Goal: Information Seeking & Learning: Learn about a topic

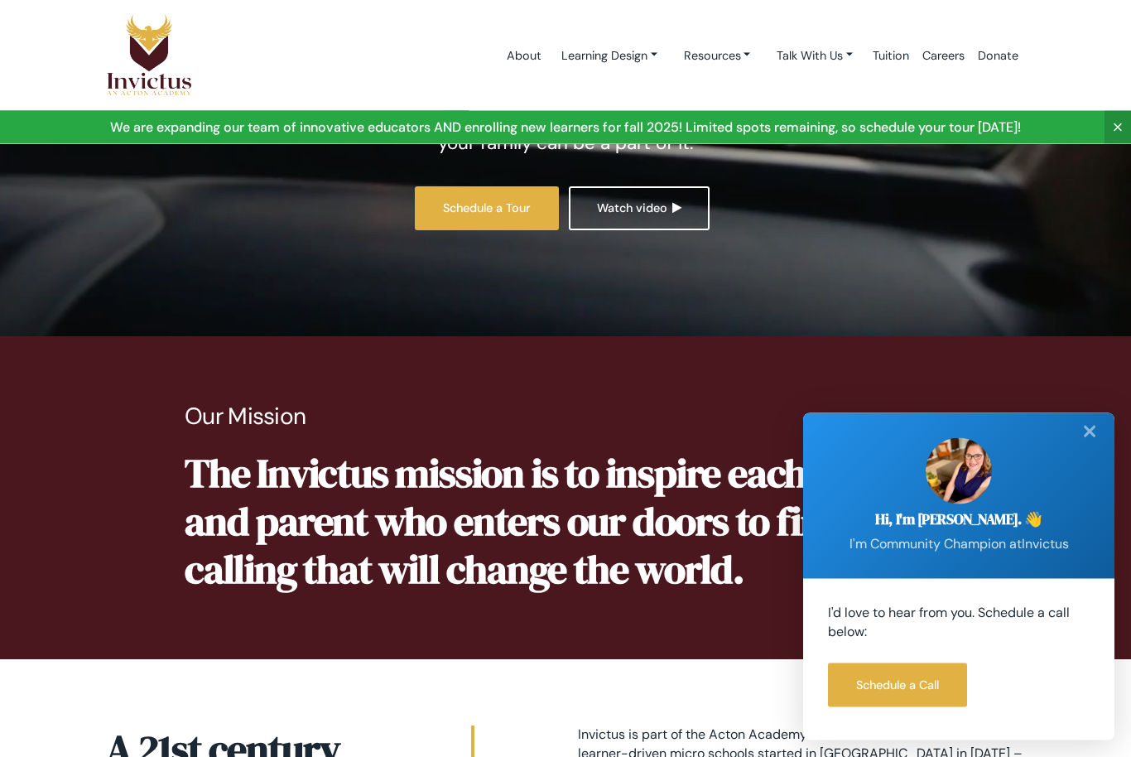
scroll to position [314, 0]
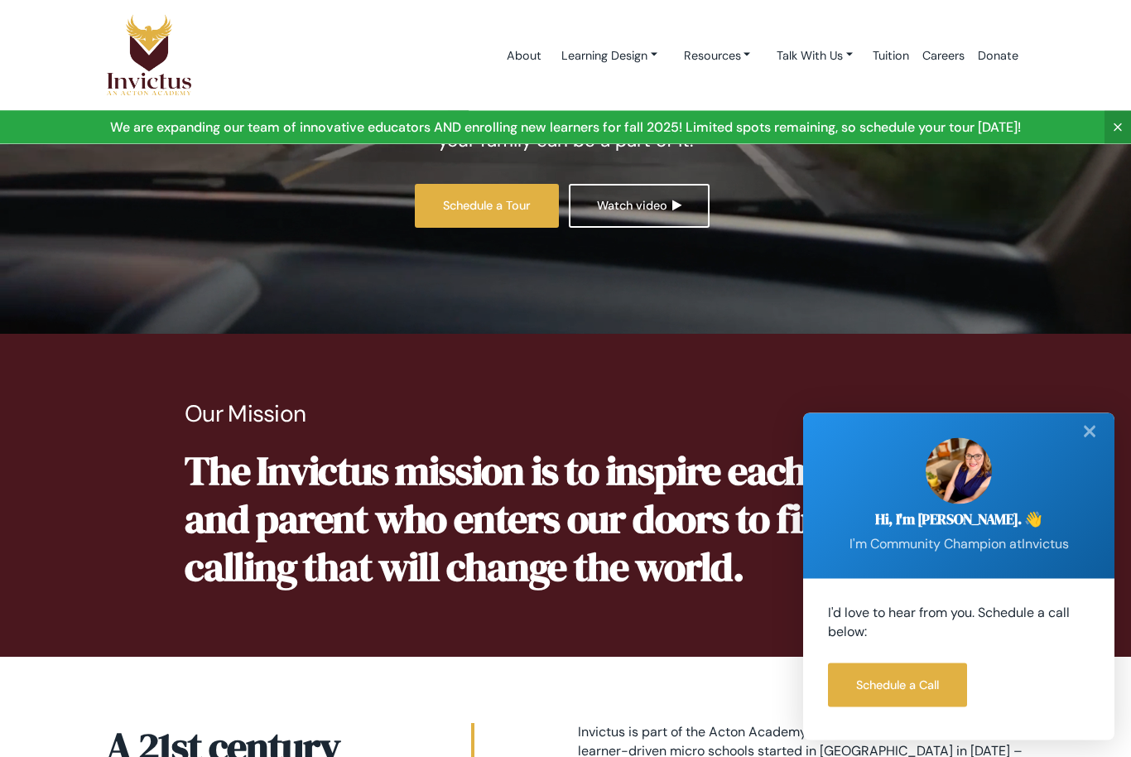
click at [1093, 449] on div "✕" at bounding box center [1089, 431] width 33 height 36
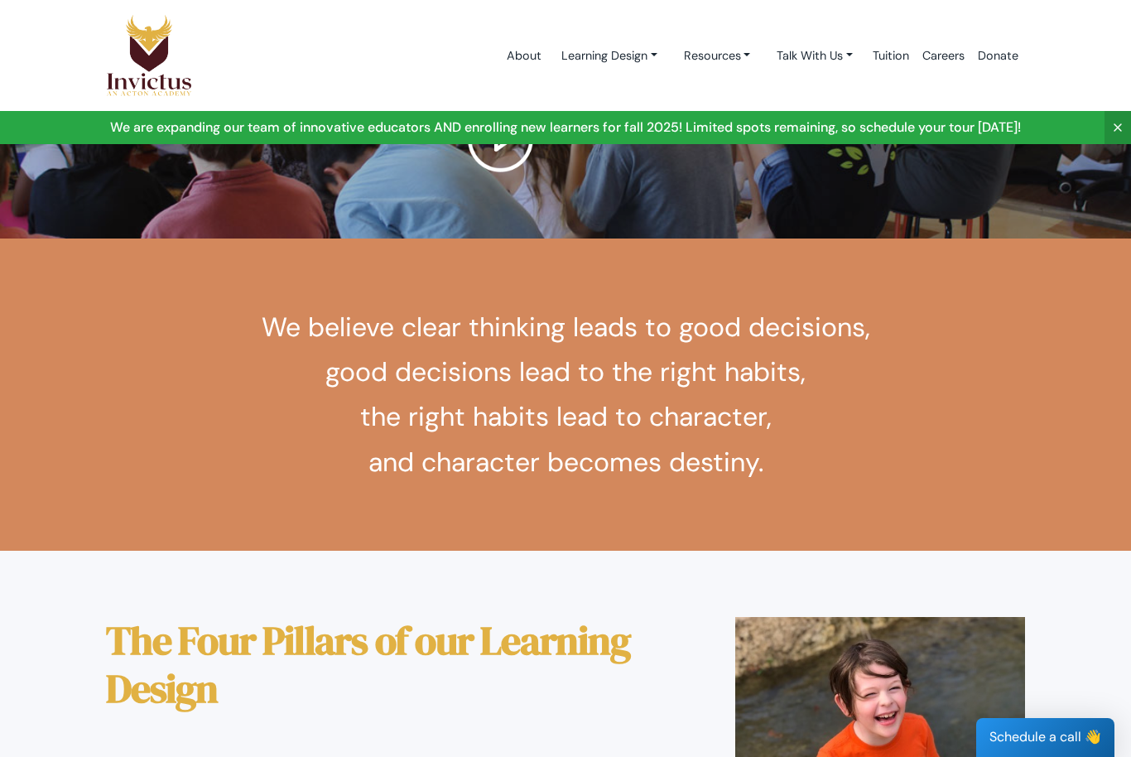
scroll to position [2239, 0]
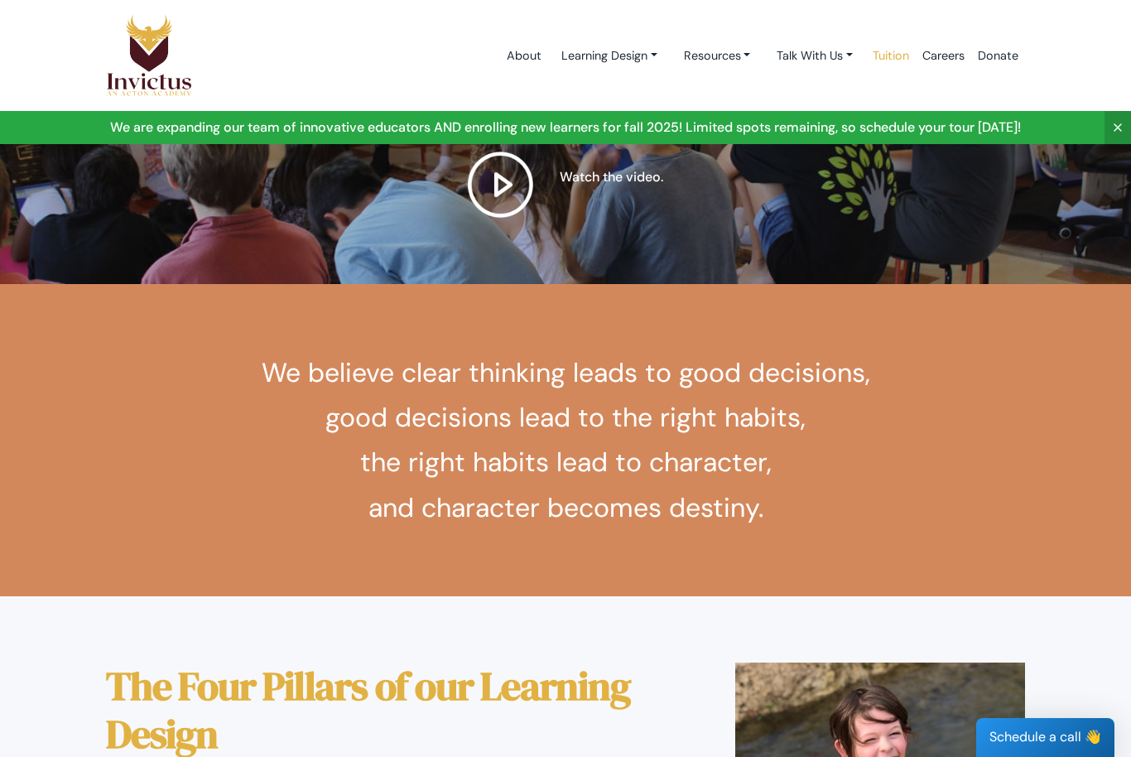
click at [889, 60] on link "Tuition" at bounding box center [891, 56] width 50 height 70
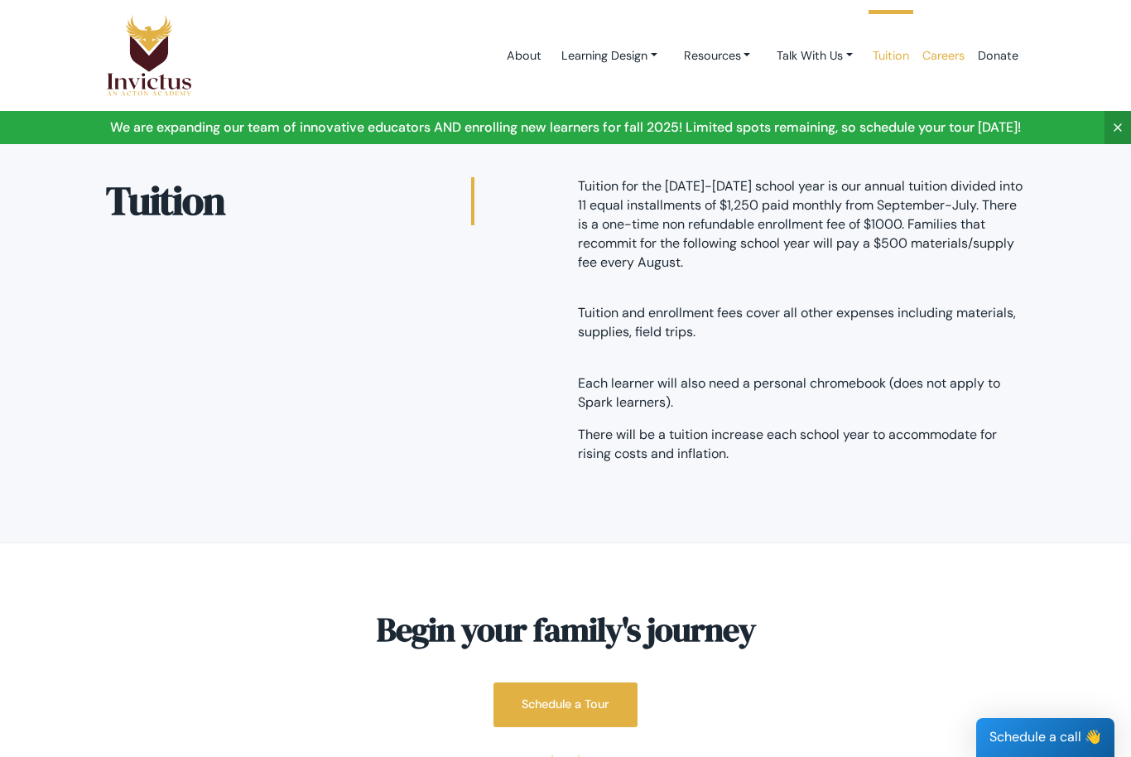
click at [935, 57] on link "Careers" at bounding box center [942, 56] width 55 height 70
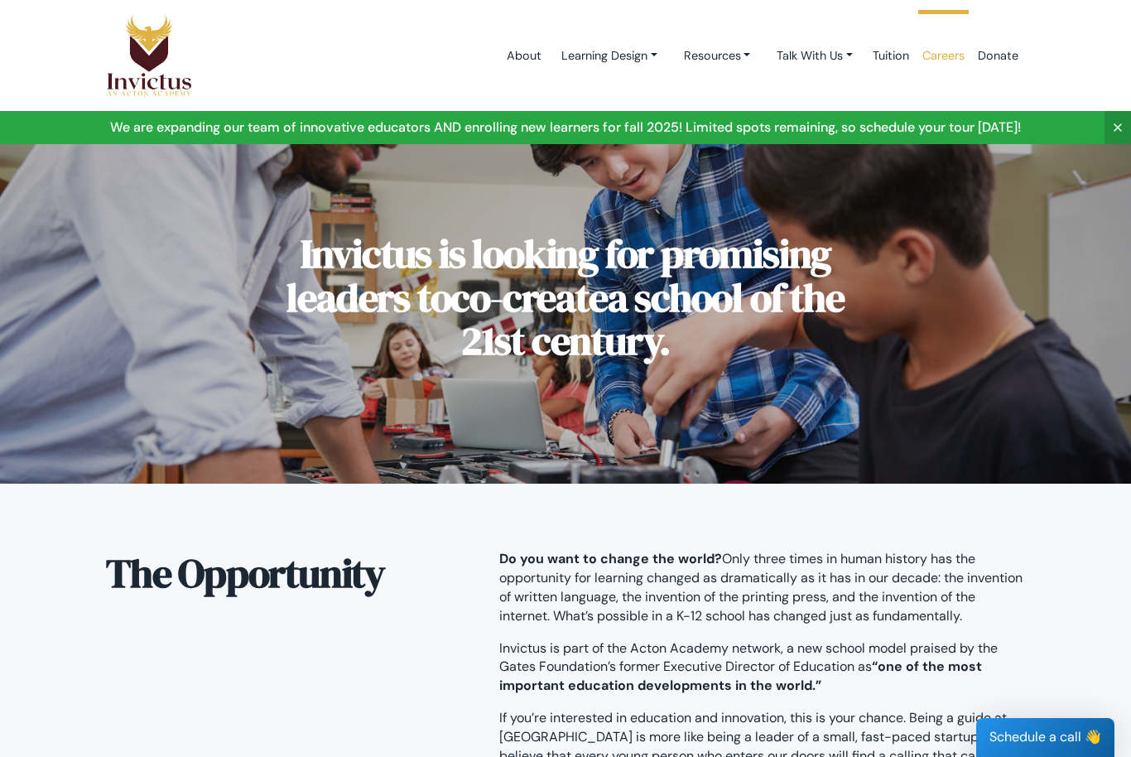
click at [1117, 129] on icon at bounding box center [1117, 127] width 13 height 13
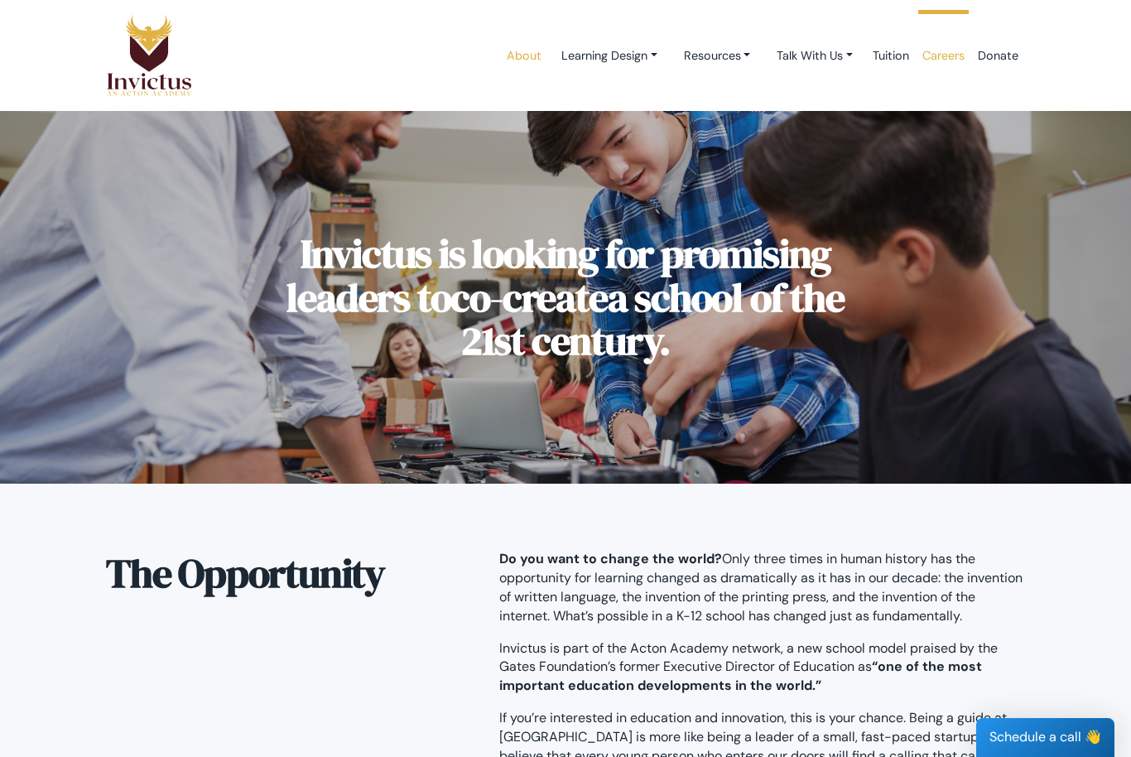
click at [515, 58] on link "About" at bounding box center [524, 56] width 48 height 70
